Goal: Task Accomplishment & Management: Use online tool/utility

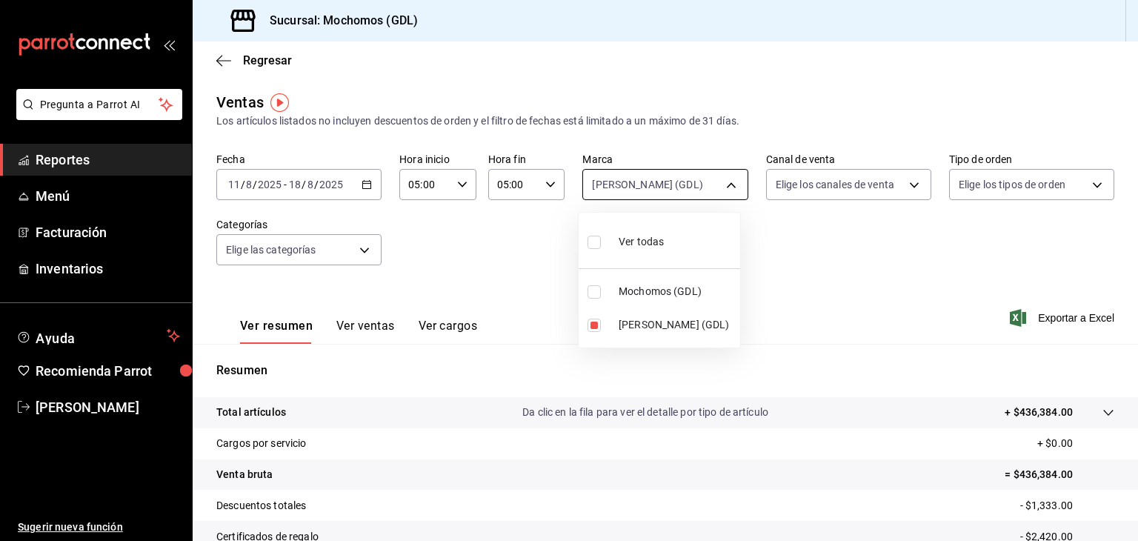
click at [708, 171] on body "Pregunta a Parrot AI Reportes Menú Facturación Inventarios Ayuda Recomienda Par…" at bounding box center [569, 270] width 1138 height 541
click at [667, 278] on li "Mochomos (GDL)" at bounding box center [660, 291] width 162 height 33
type input "9cac9703-0c5a-4d8b-addd-5b6b571d65b9,36c25d4a-7cb0-456c-a434-e981d54830bc"
checkbox input "true"
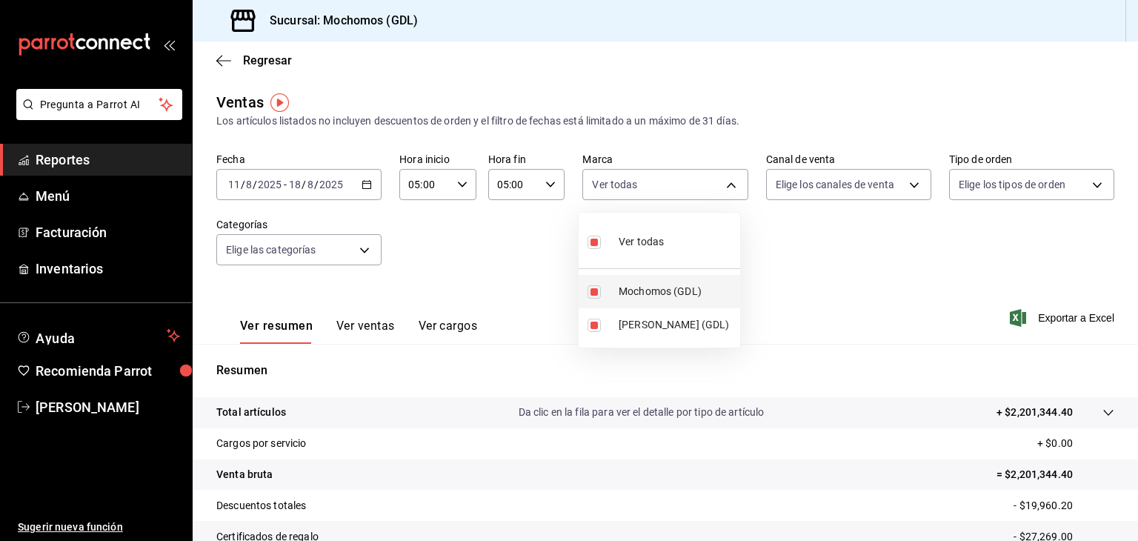
click at [649, 286] on span "Mochomos (GDL)" at bounding box center [677, 292] width 116 height 16
type input "9cac9703-0c5a-4d8b-addd-5b6b571d65b9"
checkbox input "false"
click at [897, 305] on div at bounding box center [569, 270] width 1138 height 541
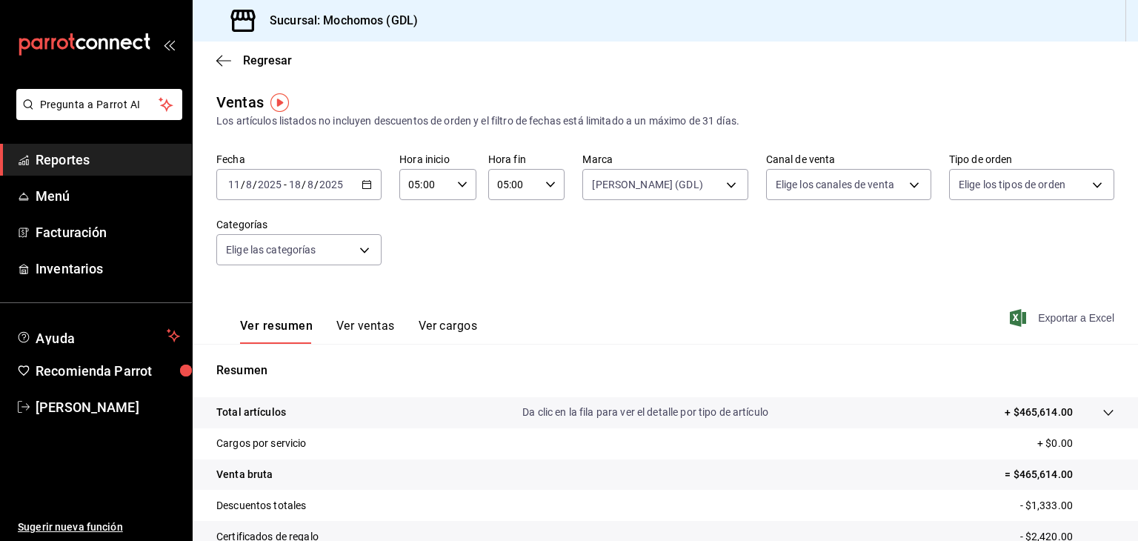
click at [1067, 319] on span "Exportar a Excel" at bounding box center [1064, 318] width 102 height 18
click at [717, 187] on body "Pregunta a Parrot AI Reportes Menú Facturación Inventarios Ayuda Recomienda Par…" at bounding box center [569, 270] width 1138 height 541
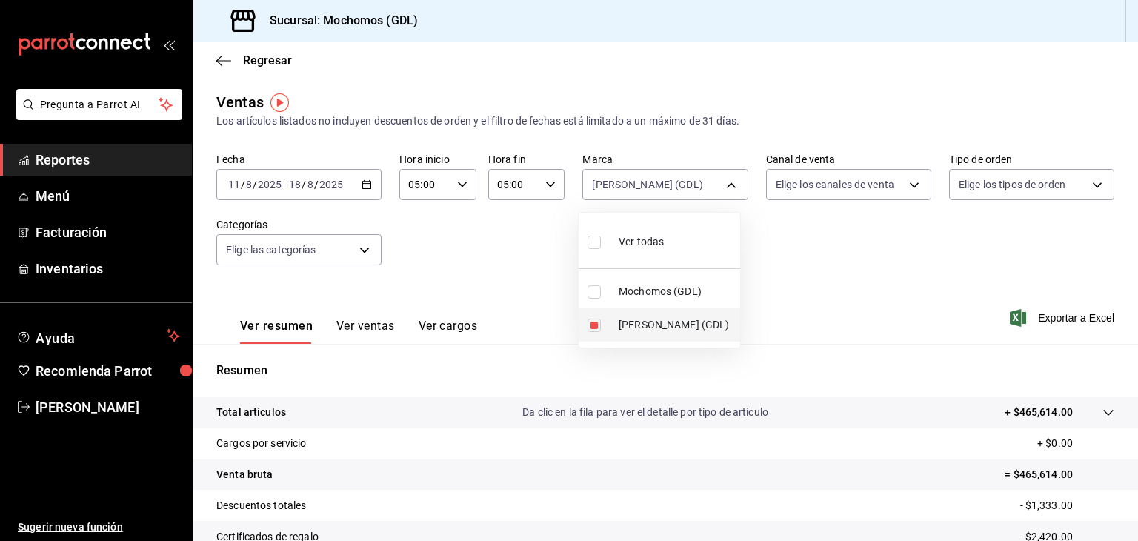
click at [640, 325] on span "[PERSON_NAME] (GDL)" at bounding box center [677, 325] width 116 height 16
checkbox input "false"
click at [593, 290] on input "checkbox" at bounding box center [594, 291] width 13 height 13
checkbox input "true"
type input "36c25d4a-7cb0-456c-a434-e981d54830bc"
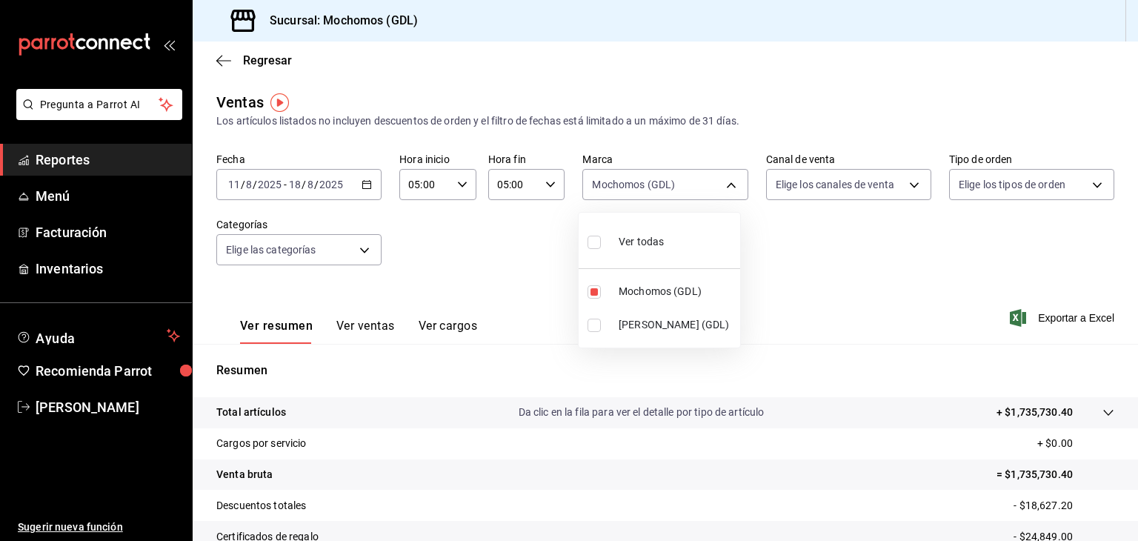
click at [824, 285] on div at bounding box center [569, 270] width 1138 height 541
click at [1062, 319] on span "Exportar a Excel" at bounding box center [1064, 318] width 102 height 18
